Goal: Task Accomplishment & Management: Manage account settings

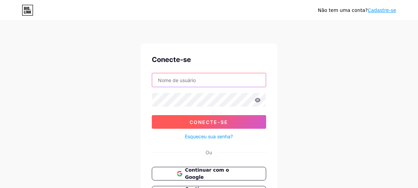
type input "[EMAIL_ADDRESS][DOMAIN_NAME]"
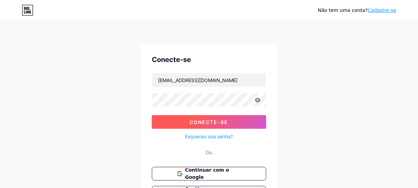
click at [217, 125] on button "Conecte-se" at bounding box center [209, 122] width 114 height 14
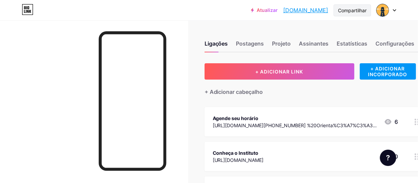
click at [357, 14] on div "Compartilhar" at bounding box center [352, 10] width 29 height 7
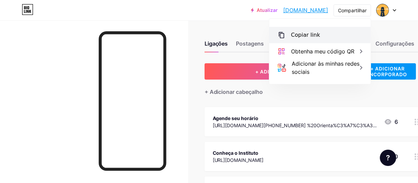
click at [301, 36] on font "Copiar link" at bounding box center [305, 35] width 29 height 6
click at [302, 32] on font "Copiar link" at bounding box center [305, 35] width 29 height 6
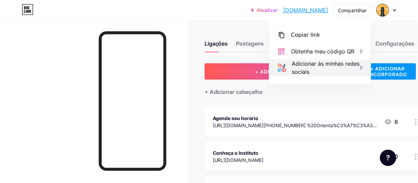
click at [354, 68] on div "Adicionar às minhas redes sociais" at bounding box center [327, 68] width 71 height 16
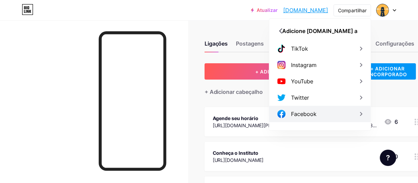
scroll to position [124, 0]
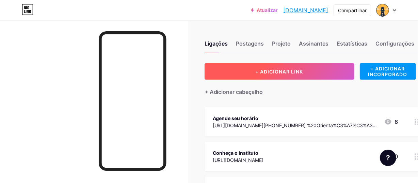
click at [262, 70] on font "+ ADICIONAR LINK" at bounding box center [280, 72] width 48 height 6
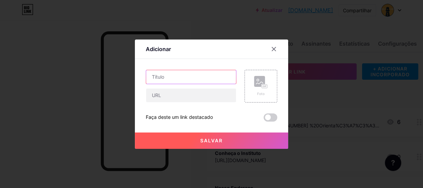
drag, startPoint x: 181, startPoint y: 78, endPoint x: 291, endPoint y: 58, distance: 111.6
click at [183, 77] on input "text" at bounding box center [191, 77] width 90 height 14
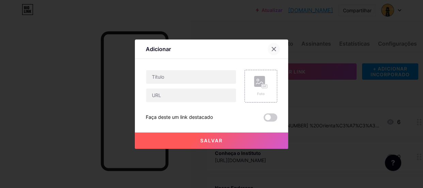
click at [276, 49] on icon at bounding box center [273, 48] width 5 height 5
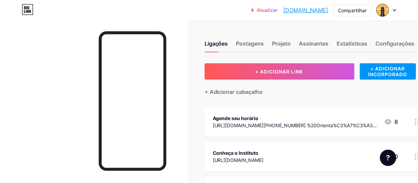
click at [396, 10] on icon at bounding box center [394, 11] width 3 height 2
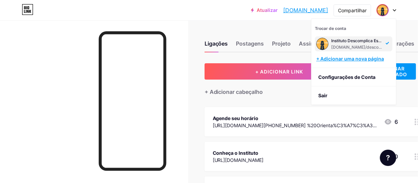
drag, startPoint x: 355, startPoint y: 59, endPoint x: 365, endPoint y: 71, distance: 15.9
click at [355, 59] on font "+ Adicionar uma nova página" at bounding box center [350, 59] width 68 height 6
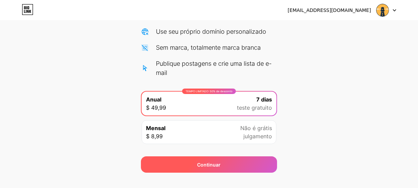
scroll to position [104, 0]
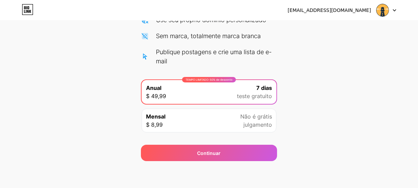
click at [388, 11] on img at bounding box center [382, 10] width 13 height 13
click at [317, 31] on li "Sair" at bounding box center [353, 28] width 84 height 18
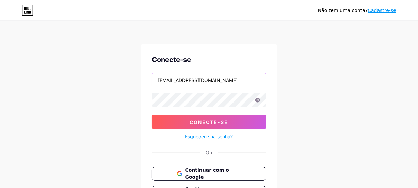
click at [255, 80] on input "[EMAIL_ADDRESS][DOMAIN_NAME]" at bounding box center [209, 80] width 114 height 14
type input "thamiresgoncalves01@gmail.com"
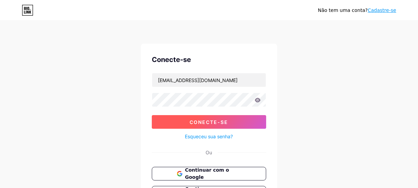
click at [195, 121] on font "Conecte-se" at bounding box center [209, 122] width 38 height 6
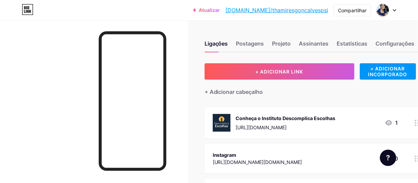
click at [356, 128] on div "Conheça o Instituto Descomplica Escolhas https://keepo.io/descomplicaescolhas/ 1" at bounding box center [305, 123] width 185 height 18
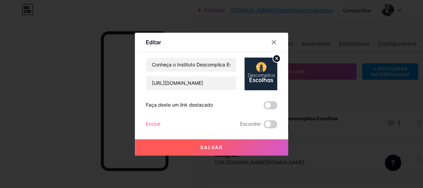
click at [275, 56] on circle at bounding box center [276, 58] width 7 height 7
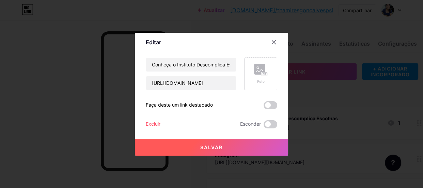
click at [206, 147] on font "Salvar" at bounding box center [211, 147] width 22 height 6
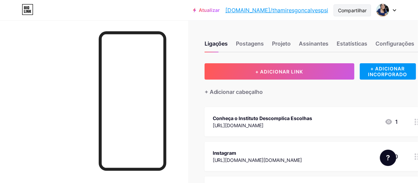
click at [345, 12] on font "Compartilhar" at bounding box center [352, 10] width 29 height 6
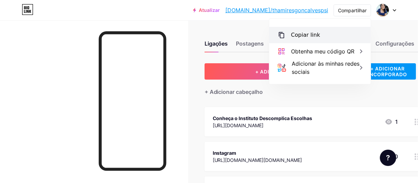
click at [317, 35] on div "Copiar link" at bounding box center [319, 35] width 101 height 16
